Goal: Information Seeking & Learning: Learn about a topic

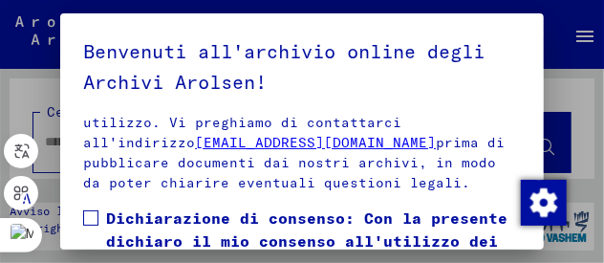
scroll to position [612, 0]
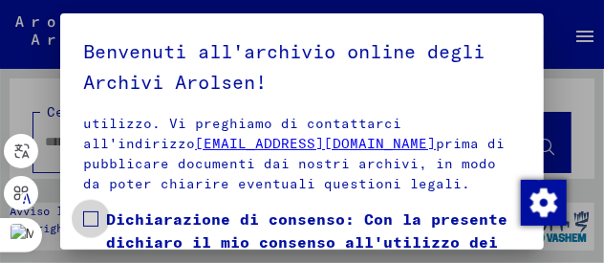
click at [85, 211] on span at bounding box center [90, 218] width 15 height 15
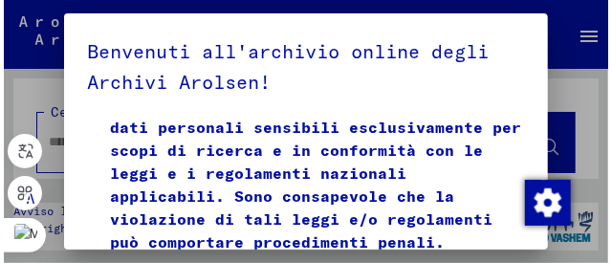
scroll to position [60, 0]
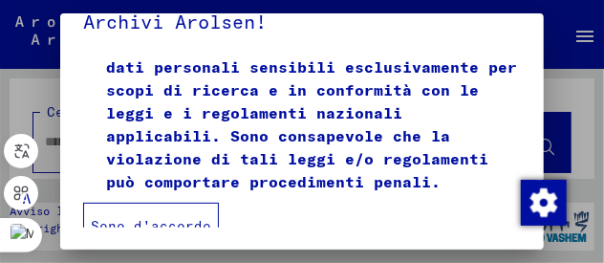
click at [185, 217] on font "Sono d'accordo" at bounding box center [151, 225] width 120 height 17
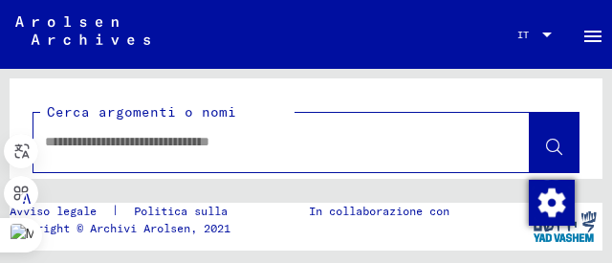
click at [202, 142] on input "text" at bounding box center [264, 142] width 439 height 20
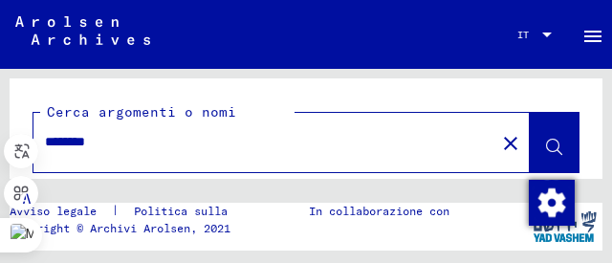
type input "********"
click at [549, 152] on button at bounding box center [554, 142] width 49 height 59
click at [546, 144] on icon at bounding box center [554, 148] width 16 height 16
click at [294, 136] on input "********" at bounding box center [264, 142] width 439 height 20
click at [530, 149] on button at bounding box center [554, 142] width 49 height 59
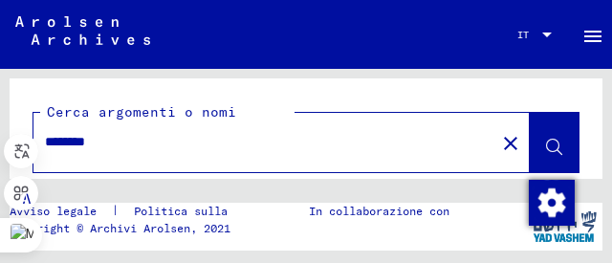
click at [591, 39] on mat-icon "menu" at bounding box center [592, 36] width 23 height 23
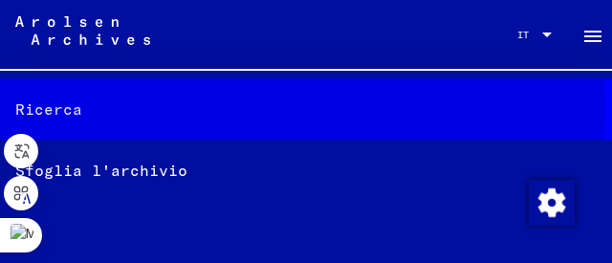
click at [38, 107] on font "Ricerca" at bounding box center [48, 108] width 67 height 19
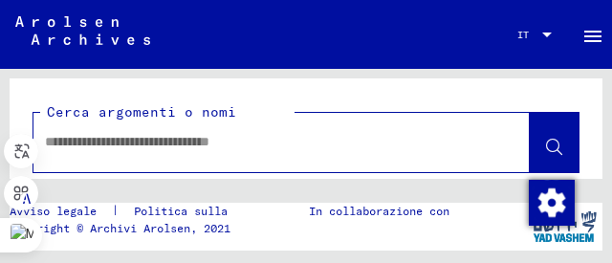
click at [95, 147] on input "text" at bounding box center [264, 142] width 439 height 20
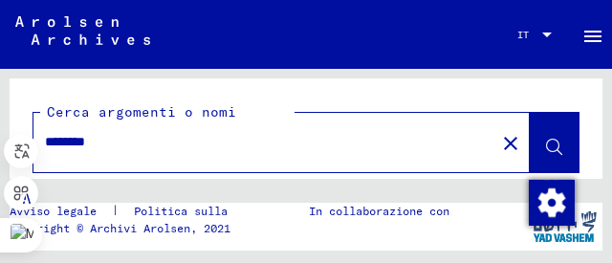
click at [133, 146] on input "********" at bounding box center [264, 142] width 439 height 20
click at [115, 146] on input "********" at bounding box center [264, 142] width 439 height 20
type input "*"
type input "****"
click at [546, 142] on icon at bounding box center [554, 148] width 16 height 16
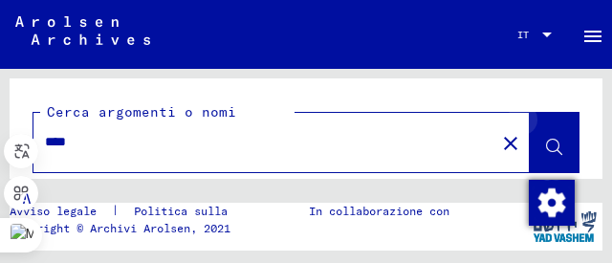
click at [546, 142] on icon at bounding box center [554, 148] width 16 height 16
click at [591, 40] on mat-icon "menu" at bounding box center [592, 36] width 23 height 23
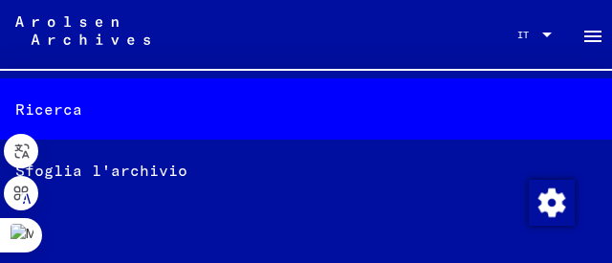
click at [84, 175] on font "Sfoglia l'archivio" at bounding box center [101, 170] width 172 height 19
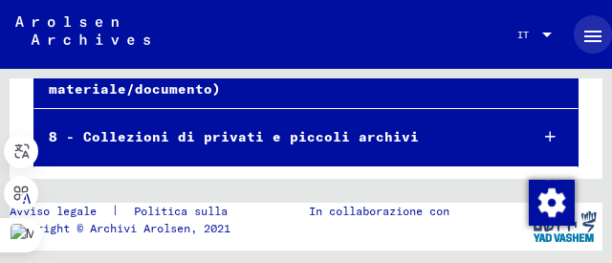
scroll to position [689, 0]
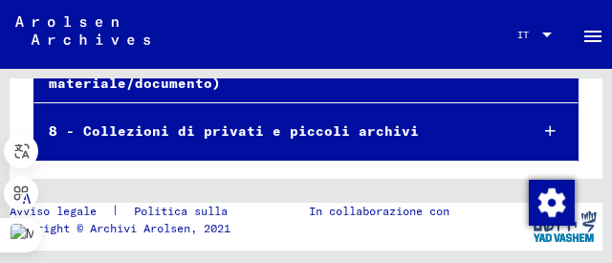
click at [355, 130] on font "8 - Collezioni di privati ​​e piccoli archivi" at bounding box center [234, 130] width 370 height 17
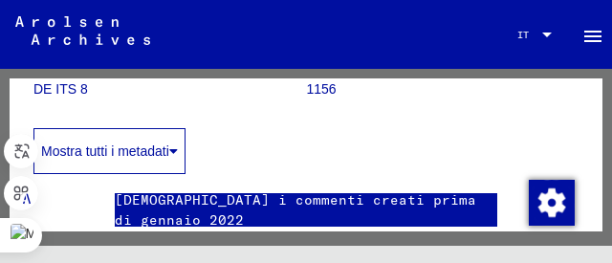
scroll to position [231, 0]
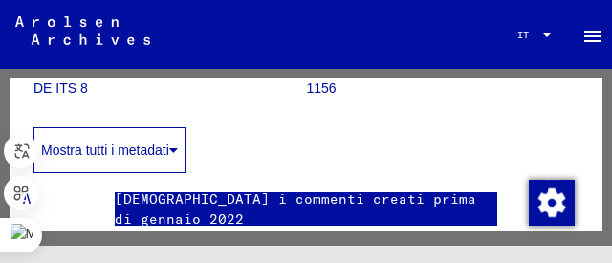
drag, startPoint x: 355, startPoint y: 130, endPoint x: 146, endPoint y: 157, distance: 210.1
click at [146, 157] on font "Mostra tutti i metadati" at bounding box center [105, 149] width 128 height 15
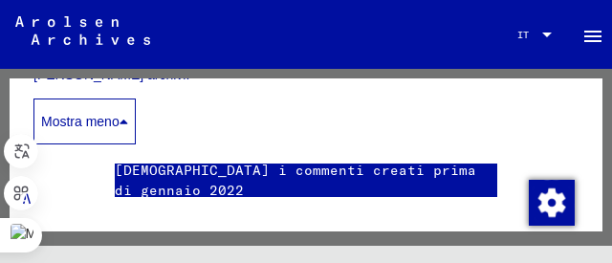
scroll to position [367, 0]
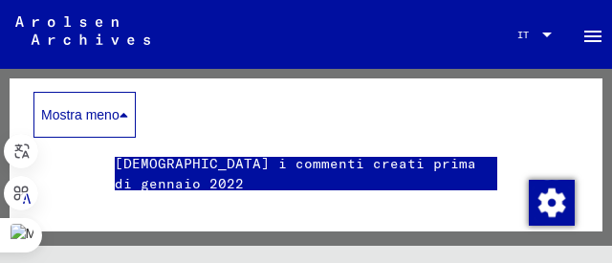
click at [269, 169] on font "[DEMOGRAPHIC_DATA] i commenti creati prima di gennaio 2022" at bounding box center [295, 173] width 361 height 37
